Goal: Task Accomplishment & Management: Complete application form

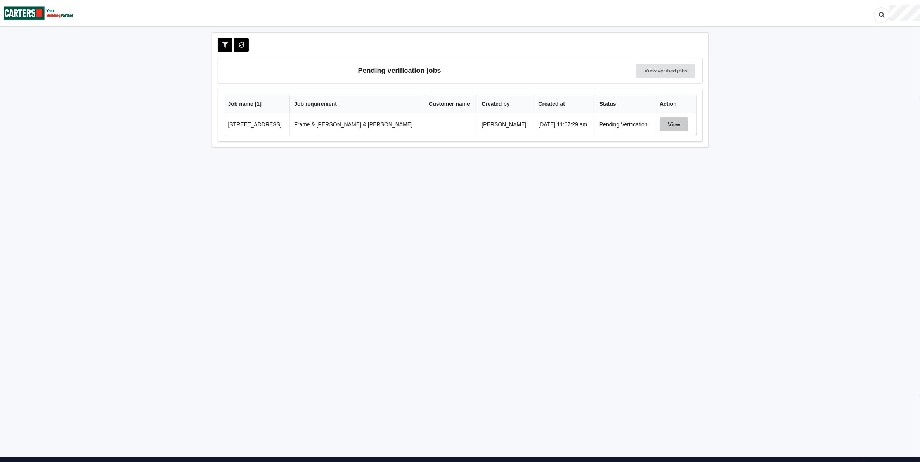
click at [672, 123] on button "View" at bounding box center [674, 125] width 29 height 14
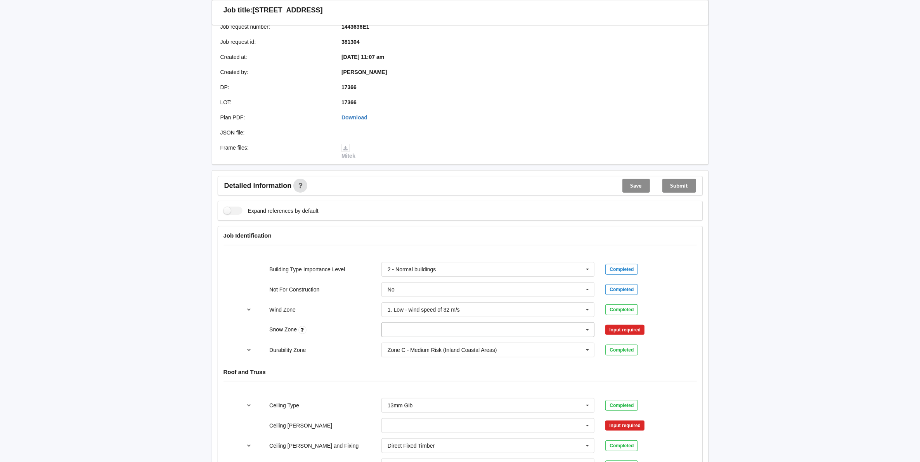
scroll to position [242, 0]
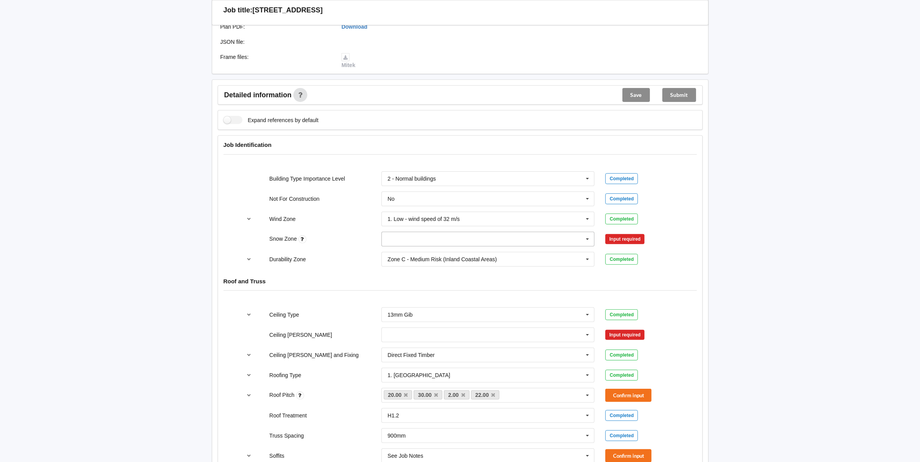
click at [585, 232] on icon at bounding box center [588, 239] width 12 height 14
click at [397, 246] on div "N0" at bounding box center [488, 253] width 213 height 14
click at [631, 233] on button "Confirm input" at bounding box center [628, 239] width 46 height 13
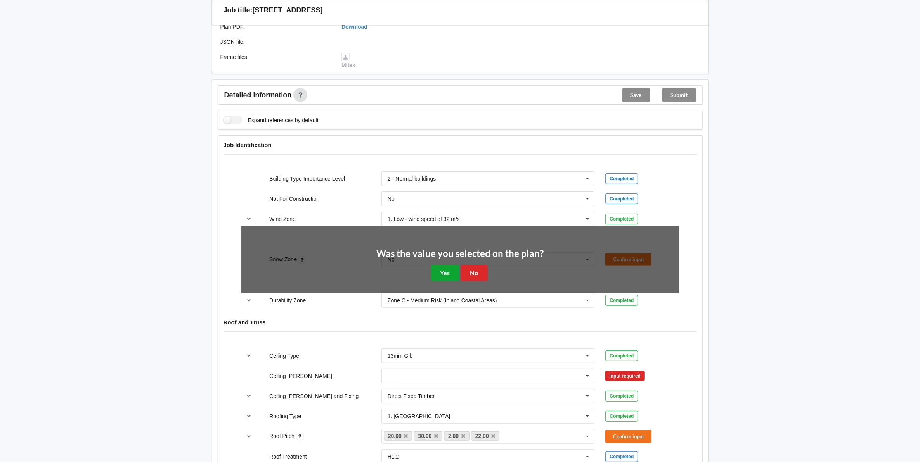
click at [447, 265] on button "Yes" at bounding box center [445, 273] width 28 height 16
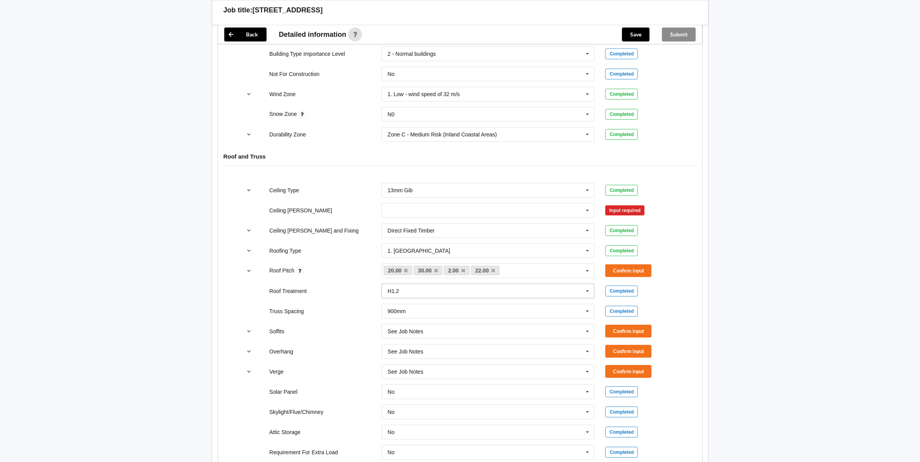
scroll to position [388, 0]
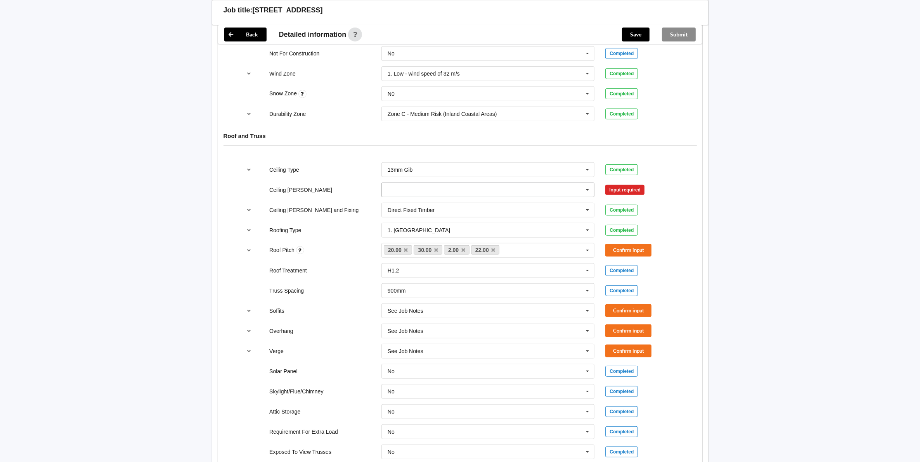
click at [587, 183] on icon at bounding box center [588, 190] width 12 height 14
click at [768, 185] on div "Back Delete Job title: [STREET_ADDRESS] Customer name : Specific customer templ…" at bounding box center [460, 285] width 920 height 1346
click at [586, 183] on icon at bounding box center [588, 190] width 12 height 14
click at [417, 227] on div "600mm" at bounding box center [488, 233] width 213 height 14
click at [623, 184] on button "Confirm input" at bounding box center [628, 190] width 46 height 13
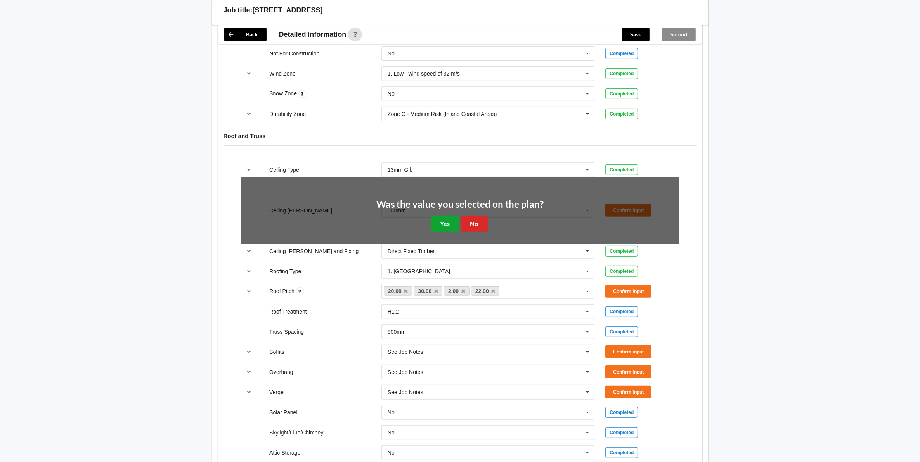
click at [448, 218] on button "Yes" at bounding box center [445, 224] width 28 height 16
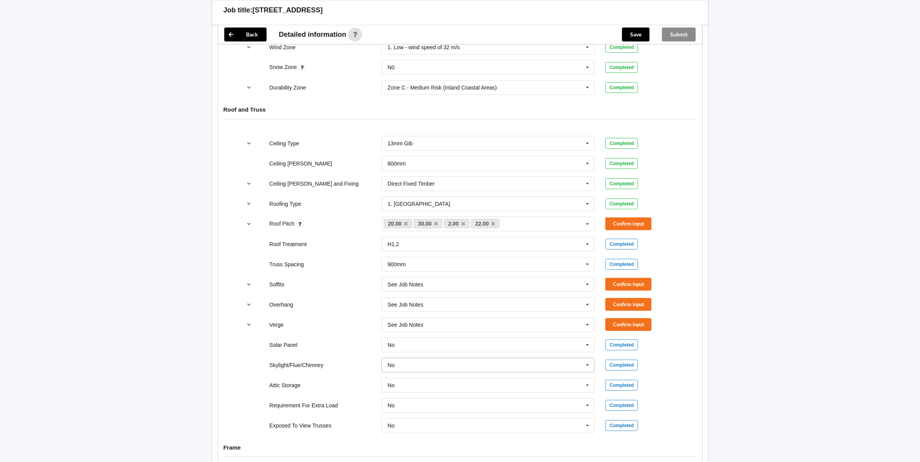
scroll to position [436, 0]
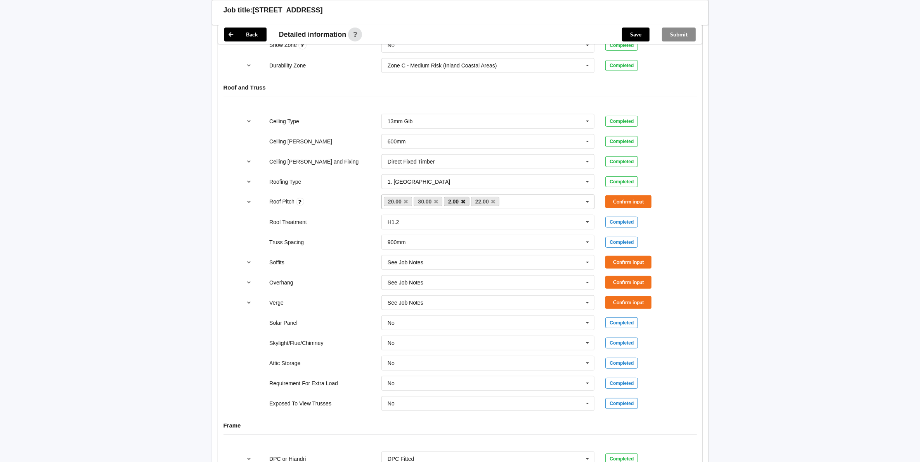
click at [461, 199] on icon at bounding box center [463, 201] width 4 height 5
click at [405, 199] on icon at bounding box center [406, 201] width 4 height 5
click at [623, 196] on button "Confirm input" at bounding box center [628, 202] width 46 height 13
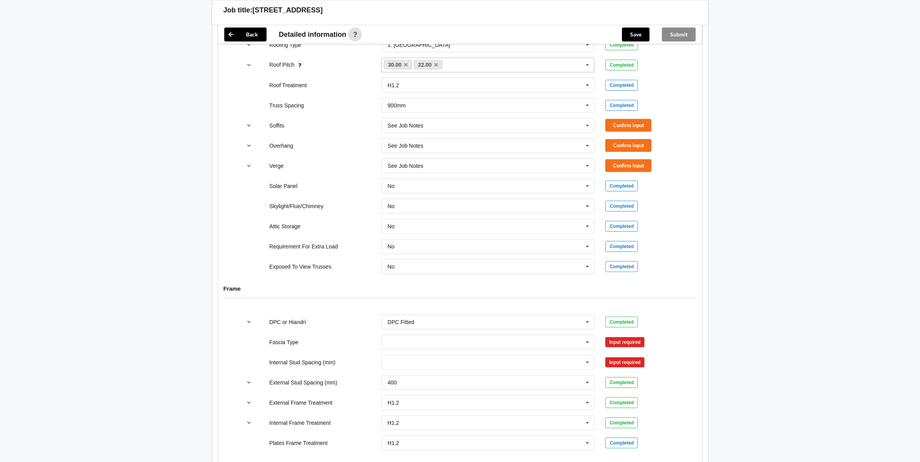
scroll to position [485, 0]
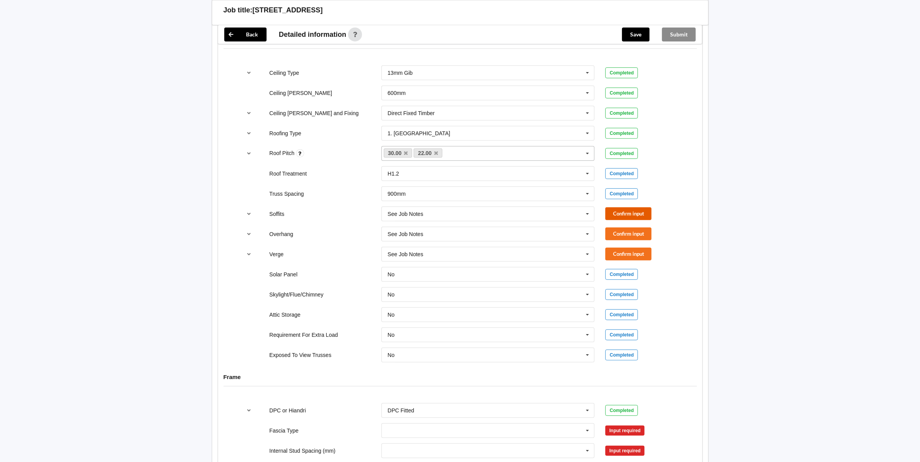
click at [625, 208] on button "Confirm input" at bounding box center [628, 214] width 46 height 13
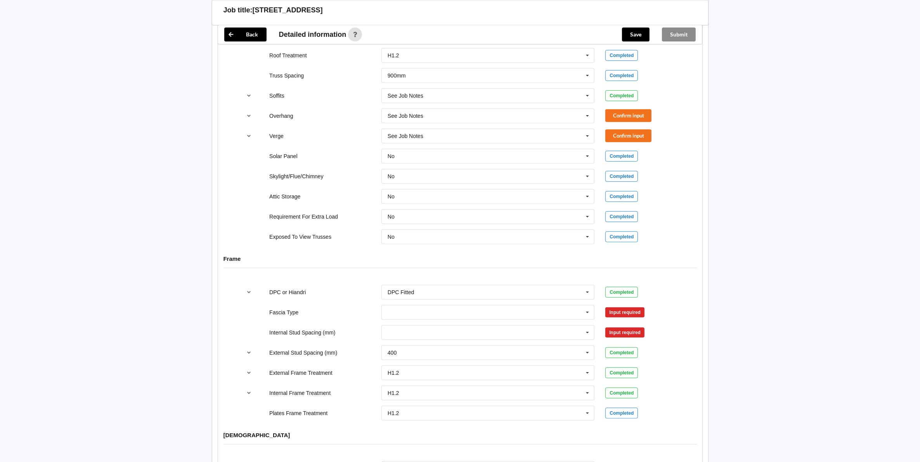
scroll to position [582, 0]
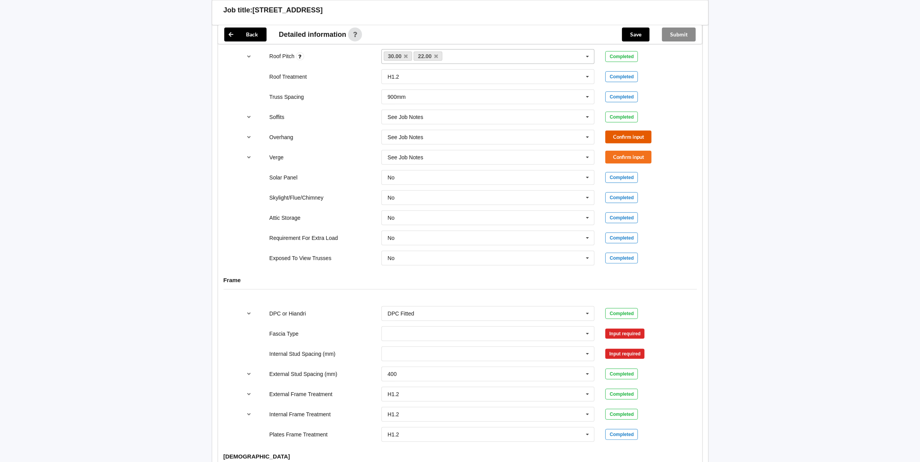
click at [625, 135] on button "Confirm input" at bounding box center [628, 137] width 46 height 13
click at [615, 153] on button "Confirm input" at bounding box center [628, 157] width 46 height 13
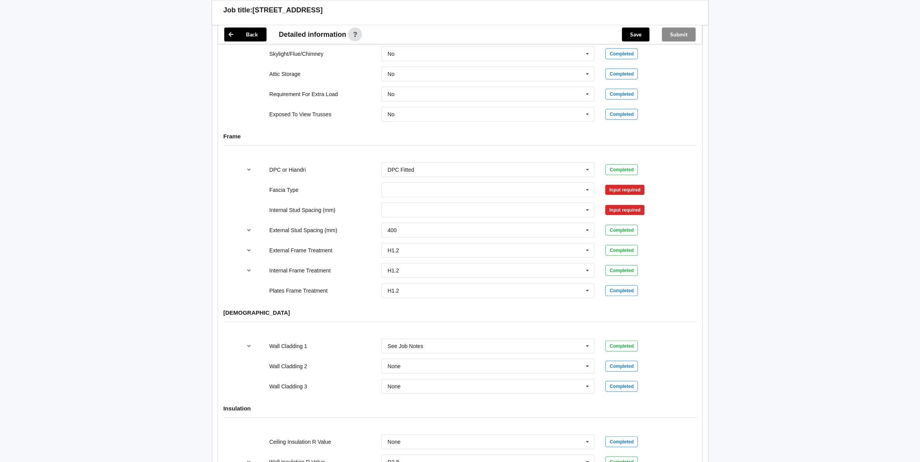
scroll to position [727, 0]
click at [395, 188] on input "text" at bounding box center [488, 189] width 213 height 14
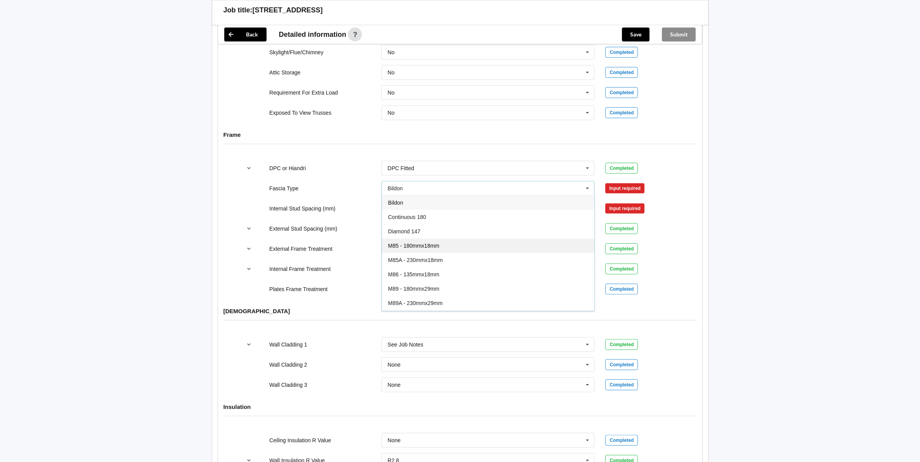
click at [406, 239] on div "M85 - 180mmx18mm" at bounding box center [488, 246] width 213 height 14
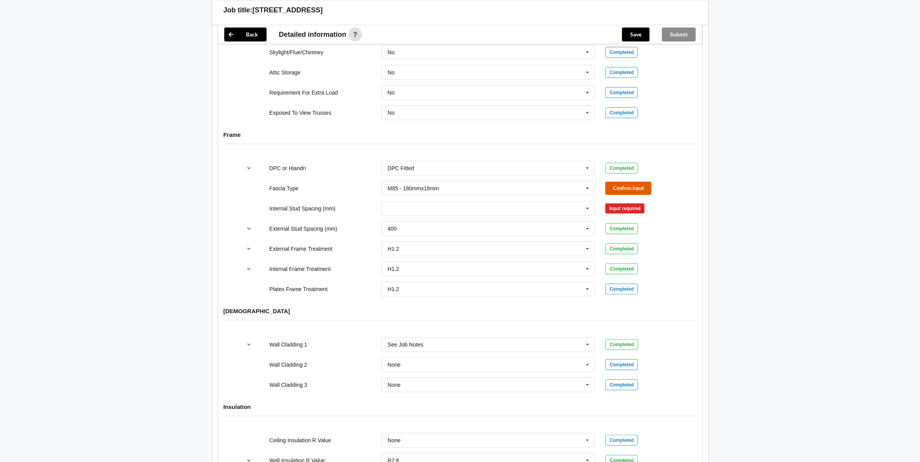
click at [627, 183] on button "Confirm input" at bounding box center [628, 188] width 46 height 13
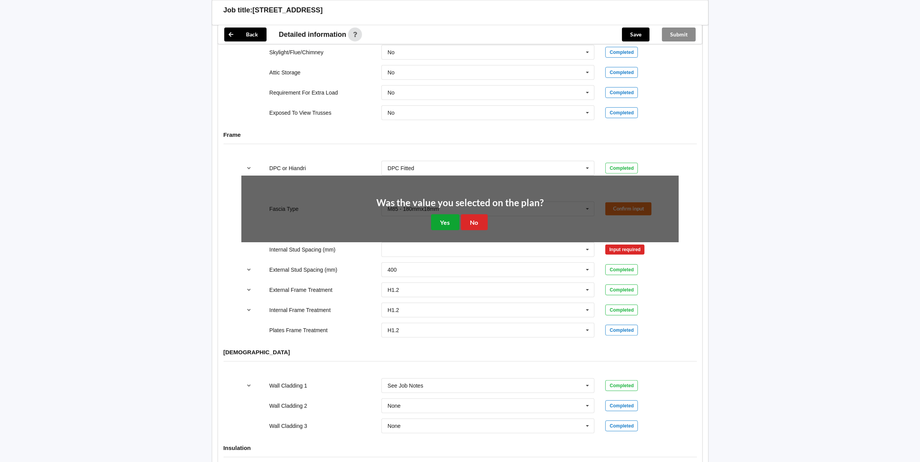
click at [444, 215] on button "Yes" at bounding box center [445, 223] width 28 height 16
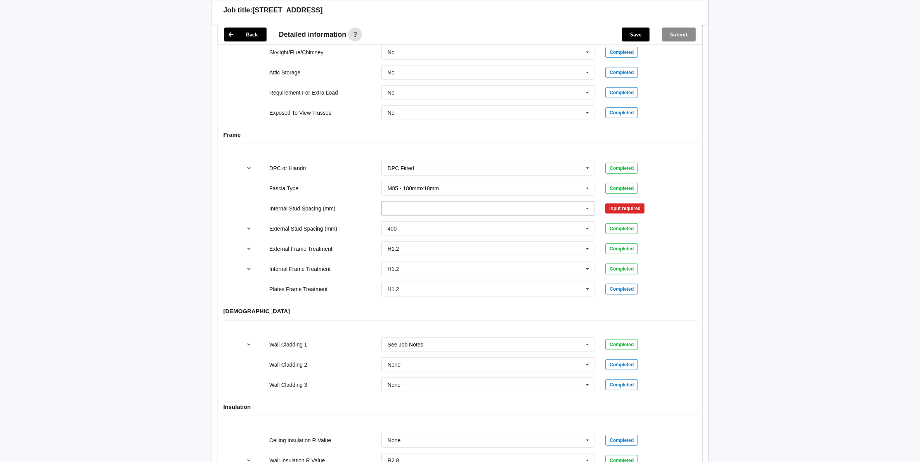
click at [391, 208] on input "text" at bounding box center [488, 209] width 213 height 14
drag, startPoint x: 395, startPoint y: 277, endPoint x: 398, endPoint y: 274, distance: 4.9
click at [396, 277] on span "600" at bounding box center [392, 280] width 9 height 6
click at [630, 204] on button "Confirm input" at bounding box center [628, 208] width 46 height 13
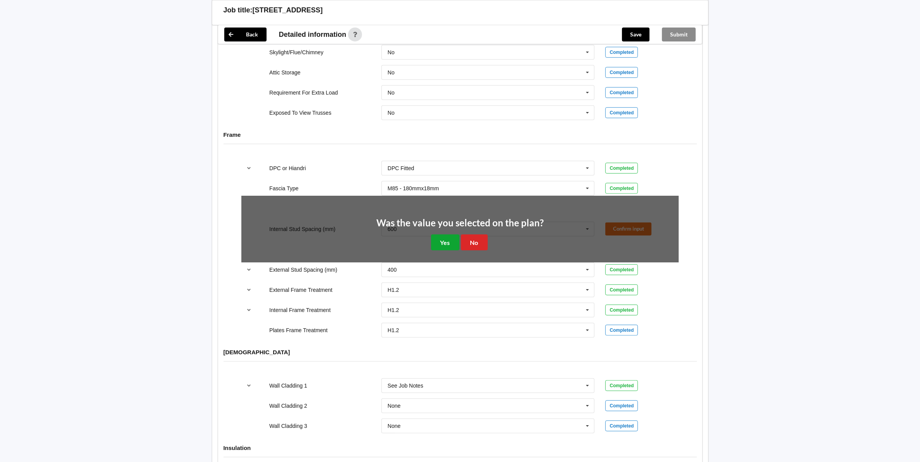
click at [443, 239] on button "Yes" at bounding box center [445, 243] width 28 height 16
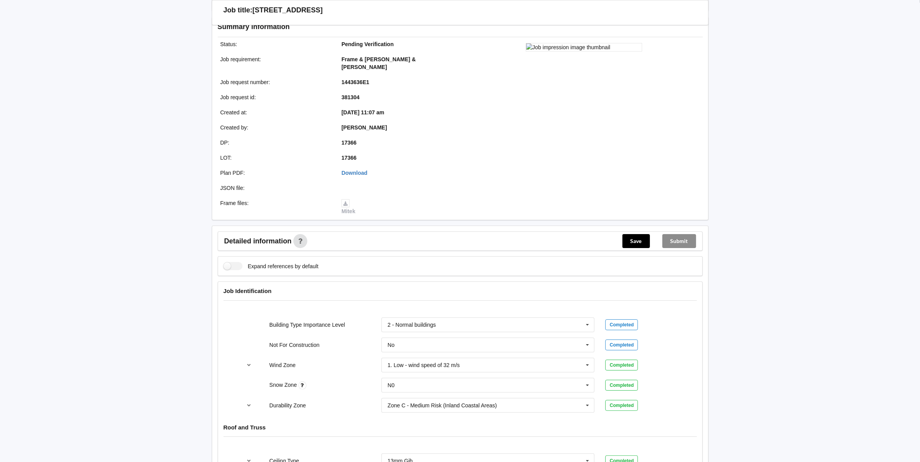
scroll to position [97, 0]
click at [634, 234] on button "Save" at bounding box center [636, 241] width 28 height 14
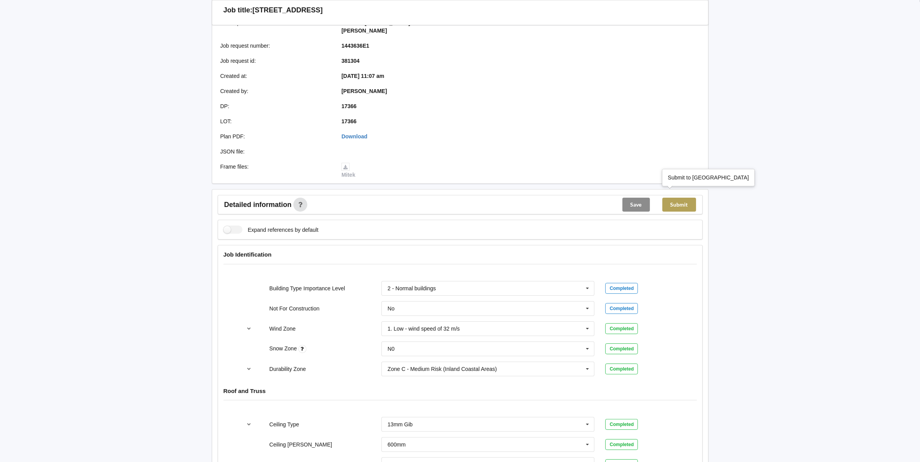
click at [677, 198] on button "Submit" at bounding box center [679, 205] width 34 height 14
